Goal: Information Seeking & Learning: Learn about a topic

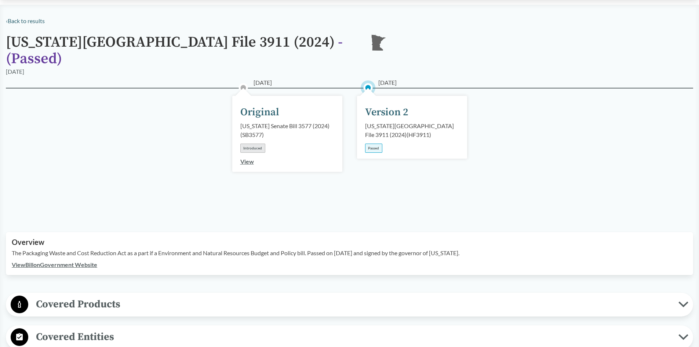
scroll to position [110, 0]
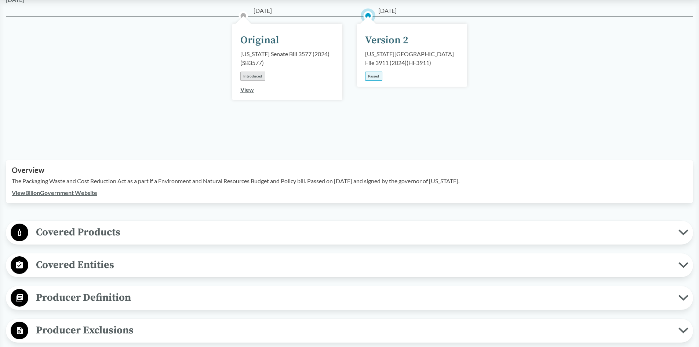
click at [44, 224] on span "Covered Products" at bounding box center [353, 232] width 650 height 17
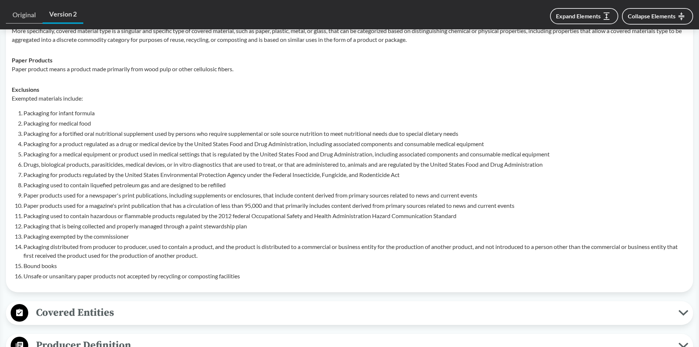
scroll to position [367, 0]
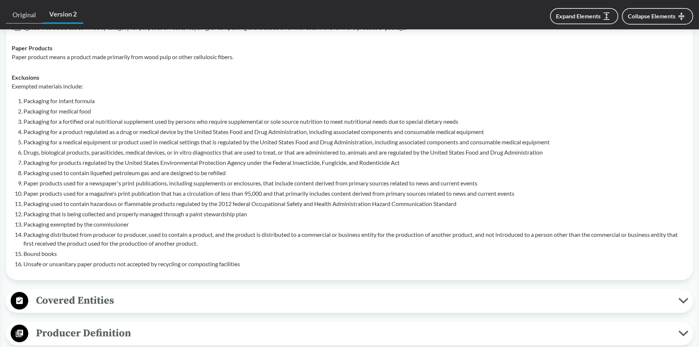
click at [83, 292] on span "Covered Entities" at bounding box center [353, 300] width 650 height 17
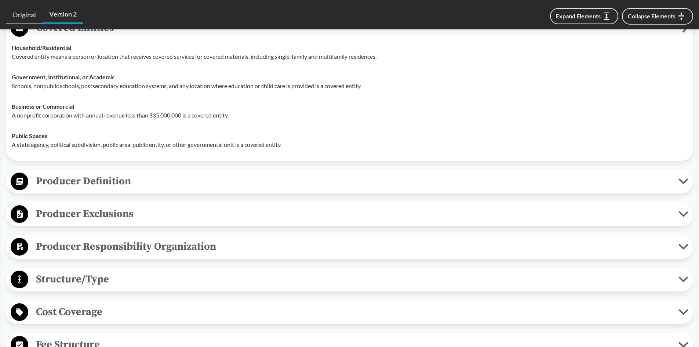
scroll to position [660, 0]
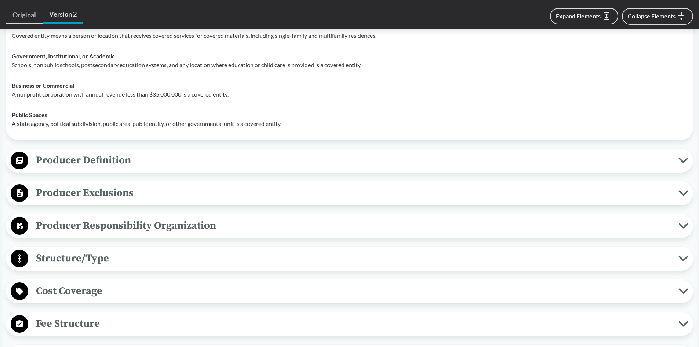
click at [103, 217] on span "Producer Responsibility Organization" at bounding box center [353, 225] width 650 height 17
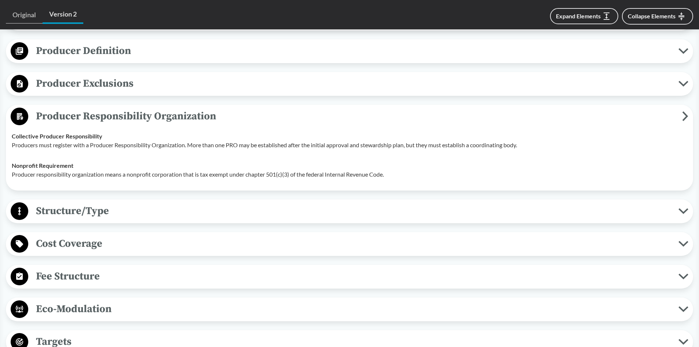
scroll to position [770, 0]
click at [93, 234] on span "Cost Coverage" at bounding box center [353, 242] width 650 height 17
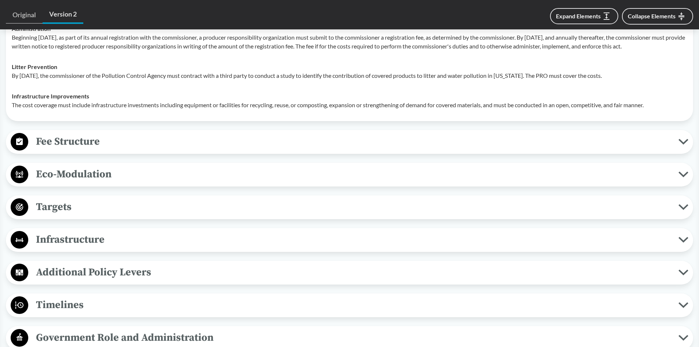
scroll to position [1064, 0]
click at [84, 145] on span "Fee Structure" at bounding box center [353, 140] width 650 height 17
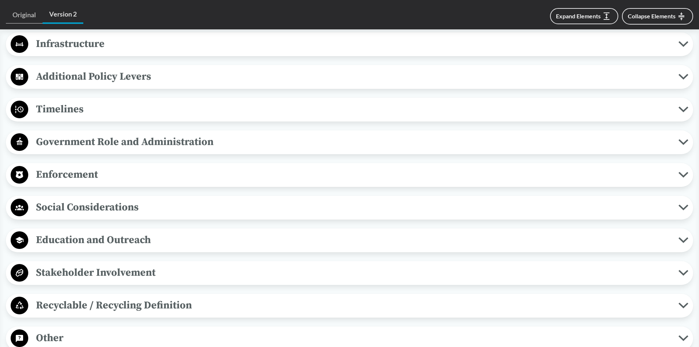
scroll to position [1357, 0]
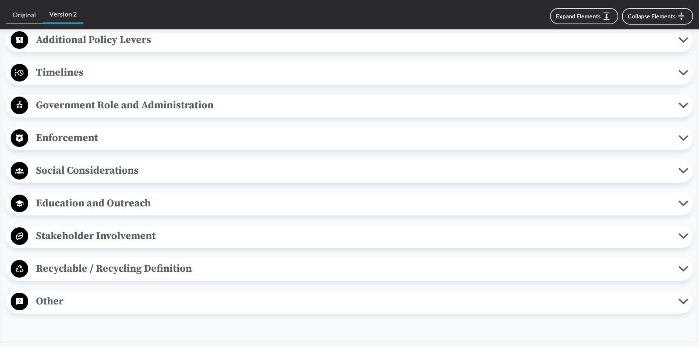
click at [73, 131] on span "Enforcement" at bounding box center [353, 137] width 650 height 17
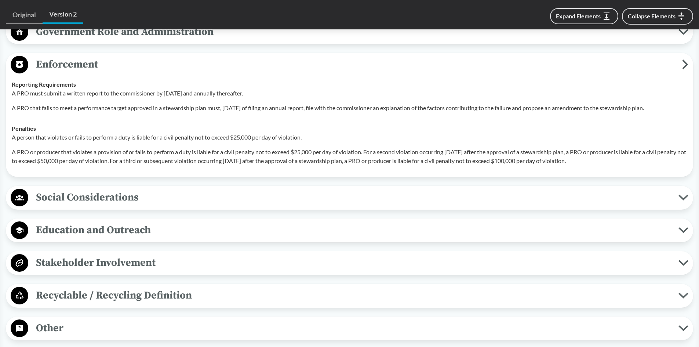
scroll to position [1467, 0]
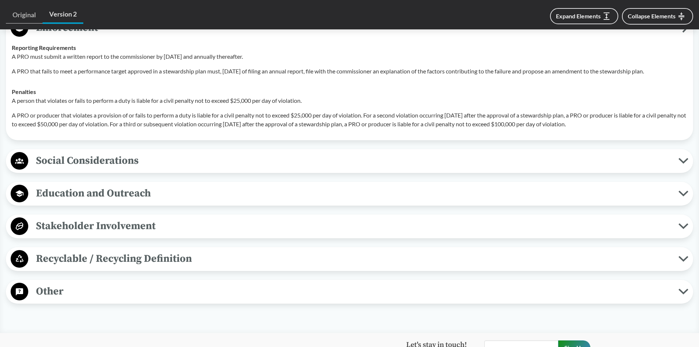
click at [118, 160] on span "Social Considerations" at bounding box center [353, 160] width 650 height 17
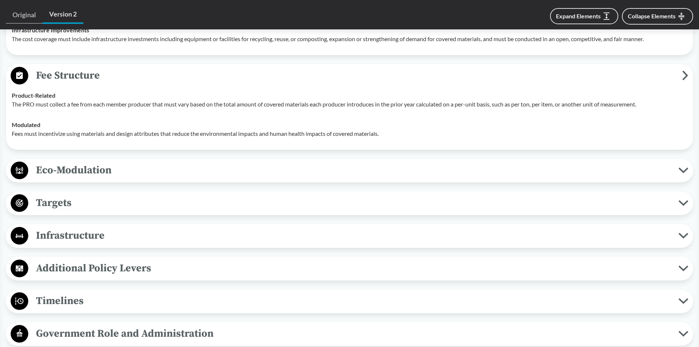
scroll to position [1174, 0]
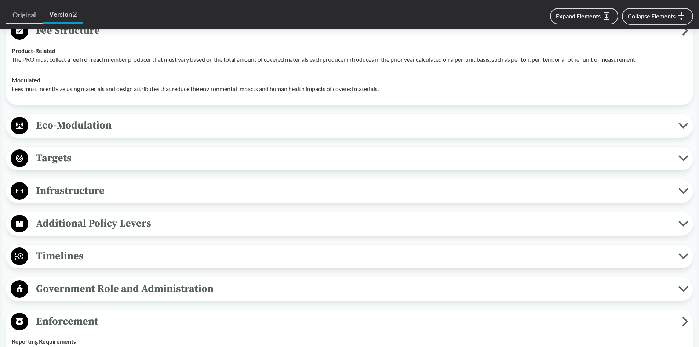
click at [73, 259] on span "Timelines" at bounding box center [353, 256] width 650 height 17
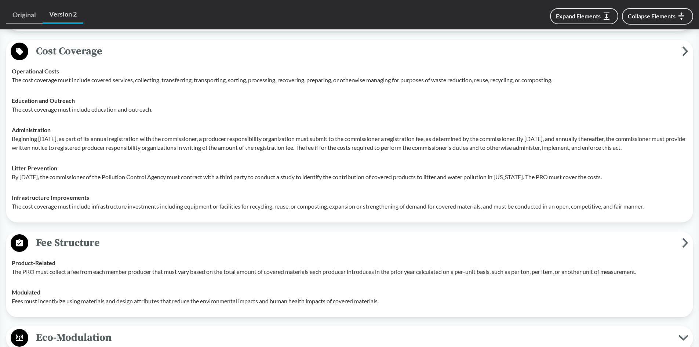
scroll to position [844, 0]
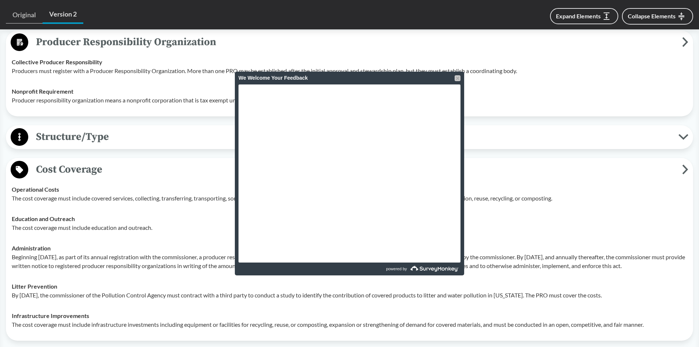
click at [454, 76] on div "We Welcome Your Feedback" at bounding box center [349, 78] width 222 height 13
click at [455, 76] on div at bounding box center [458, 78] width 6 height 6
